Goal: Transaction & Acquisition: Subscribe to service/newsletter

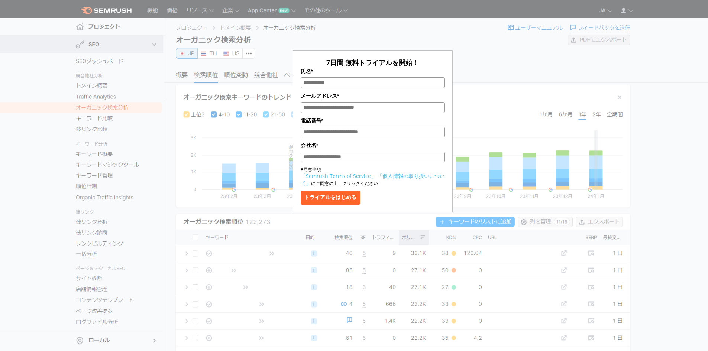
click at [525, 172] on div "7日間 無料トライアルを開始！ 氏名* メールアドレス* 電話番号* 会社名* ■同意事項 「Semrush Terms of Service」 「個人情報の…" at bounding box center [373, 110] width 372 height 203
click at [390, 237] on section "7日間 無料トライアルを開始！ 氏名* メールアドレス* 電話番号* 会社名* ■同意事項 「Semrush Terms of Service」 「個人情報の…" at bounding box center [354, 187] width 708 height 374
click at [634, 222] on section "7日間 無料トライアルを開始！ 氏名* メールアドレス* 電話番号* 会社名* ■同意事項 「Semrush Terms of Service」 「個人情報の…" at bounding box center [354, 187] width 708 height 374
click at [360, 204] on button "トライアルをはじめる" at bounding box center [330, 198] width 59 height 14
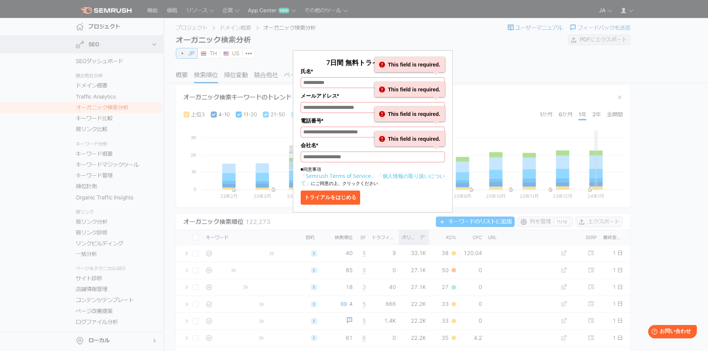
click at [686, 237] on section "7日間 無料トライアルを開始！ 氏名* This field is required. This field is required. メールアドレス* Th…" at bounding box center [354, 187] width 708 height 374
drag, startPoint x: 654, startPoint y: 70, endPoint x: 513, endPoint y: 2, distance: 156.4
click at [653, 70] on div "7日間 無料トライアルを開始！ 氏名* This field is required. This field is required. メールアドレス* Th…" at bounding box center [373, 108] width 598 height 209
